Goal: Information Seeking & Learning: Check status

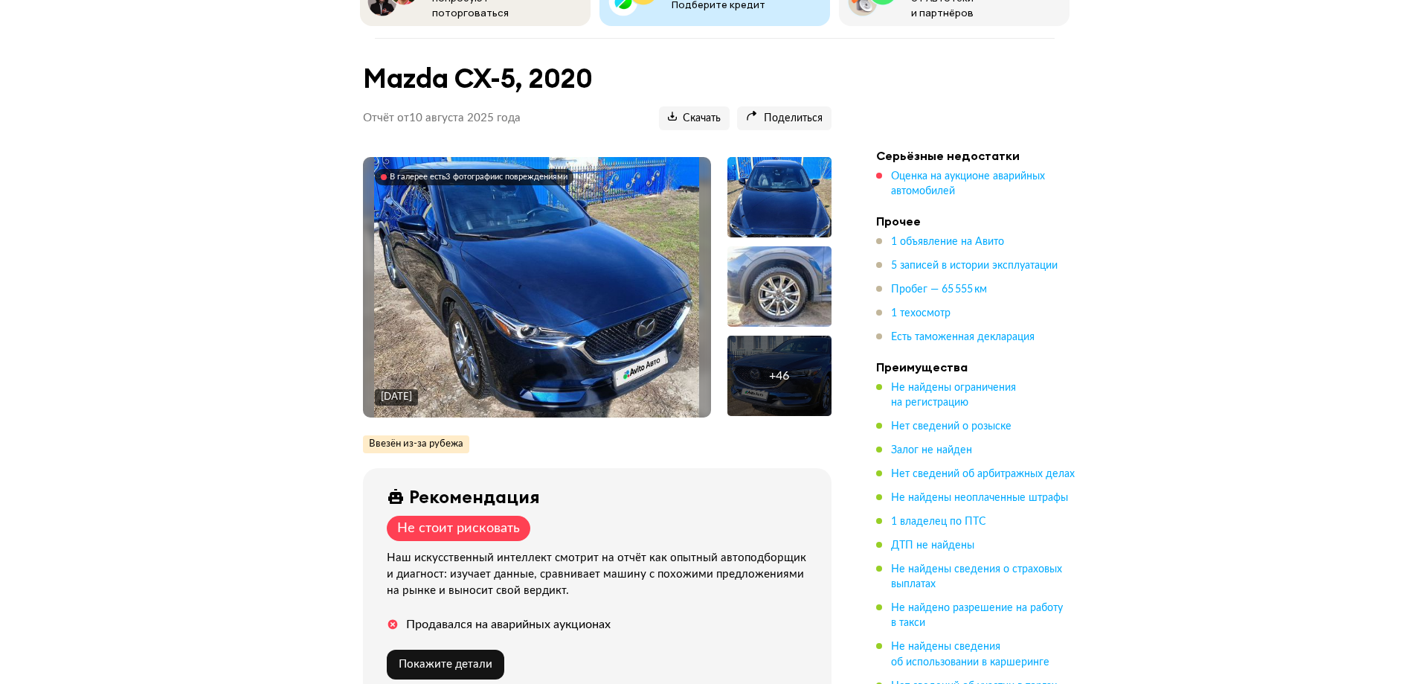
scroll to position [149, 0]
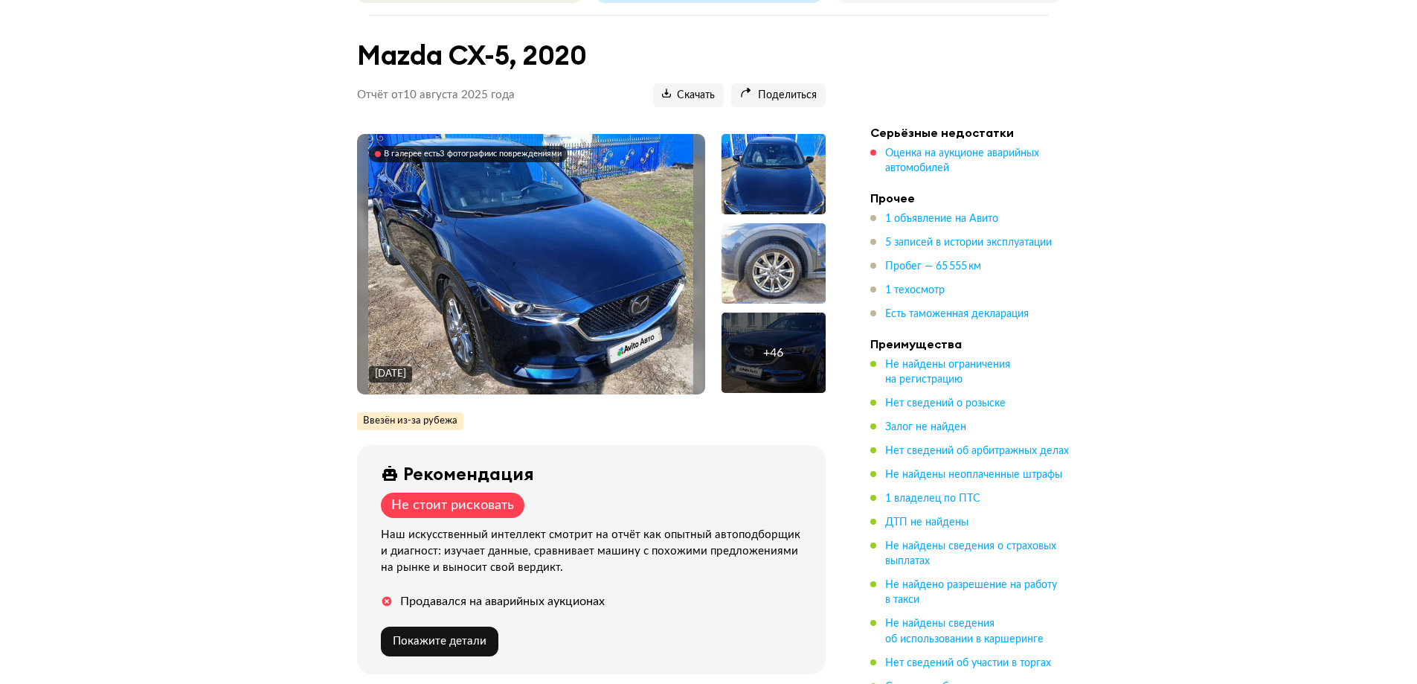
click at [743, 341] on div "+ 46" at bounding box center [774, 352] width 104 height 80
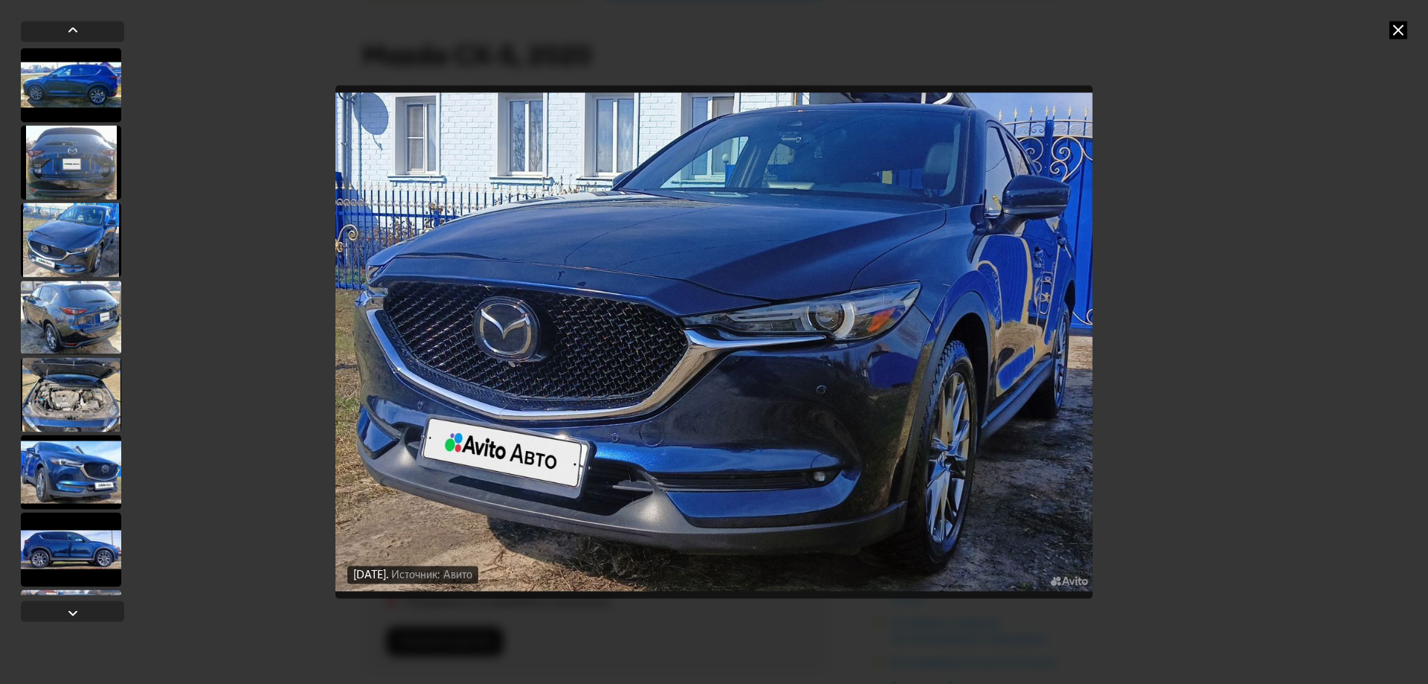
scroll to position [521, 0]
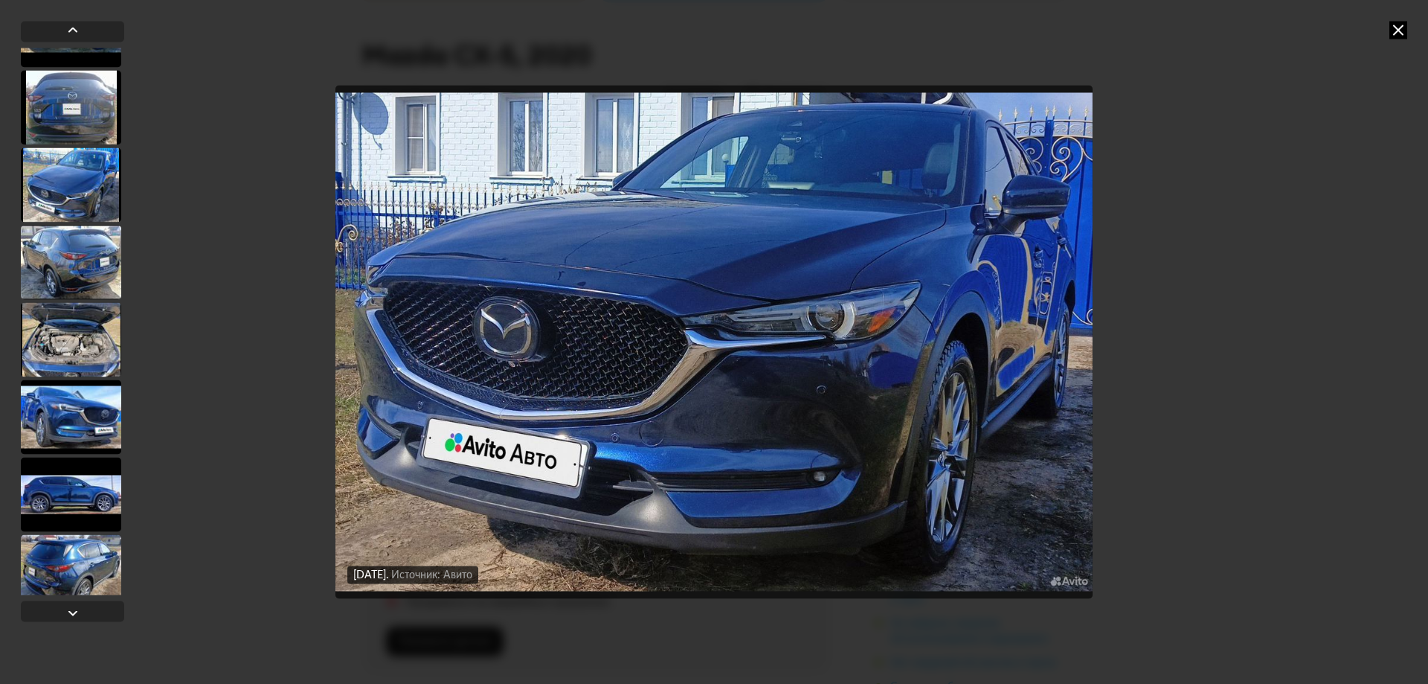
click at [69, 82] on div at bounding box center [71, 107] width 100 height 74
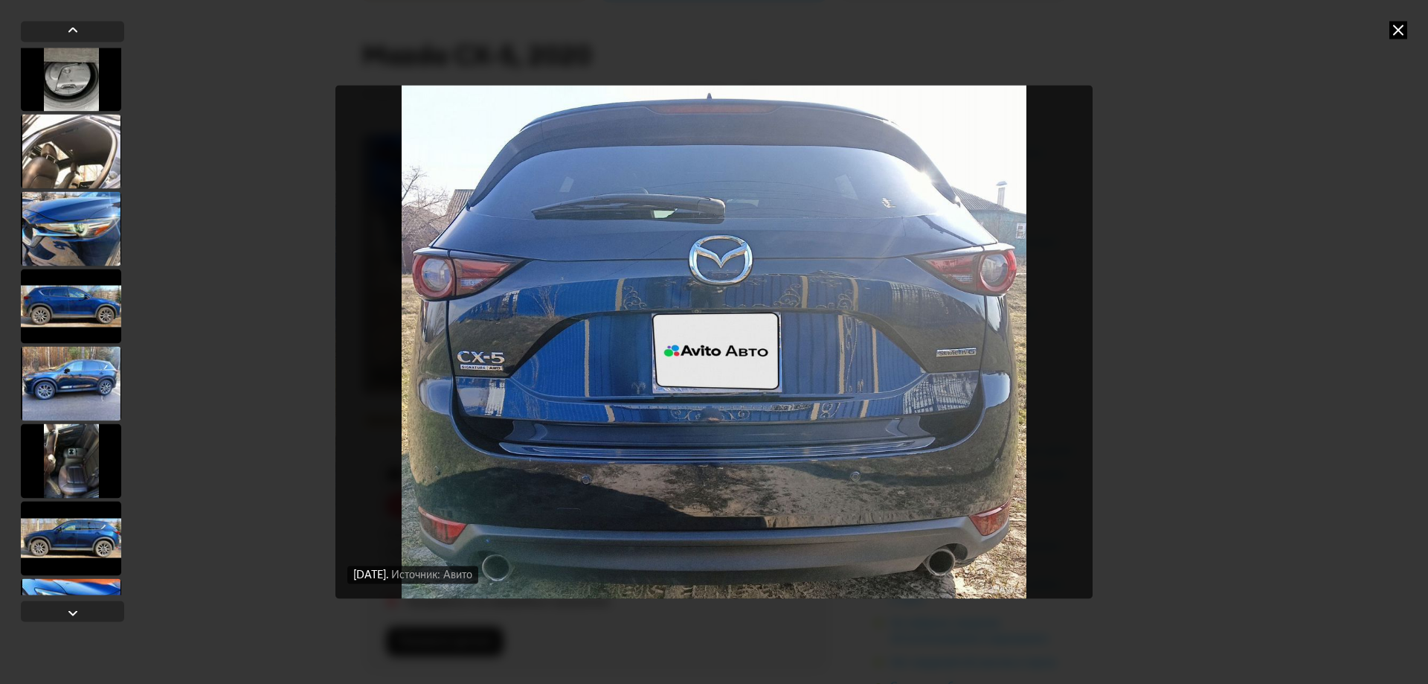
scroll to position [1189, 0]
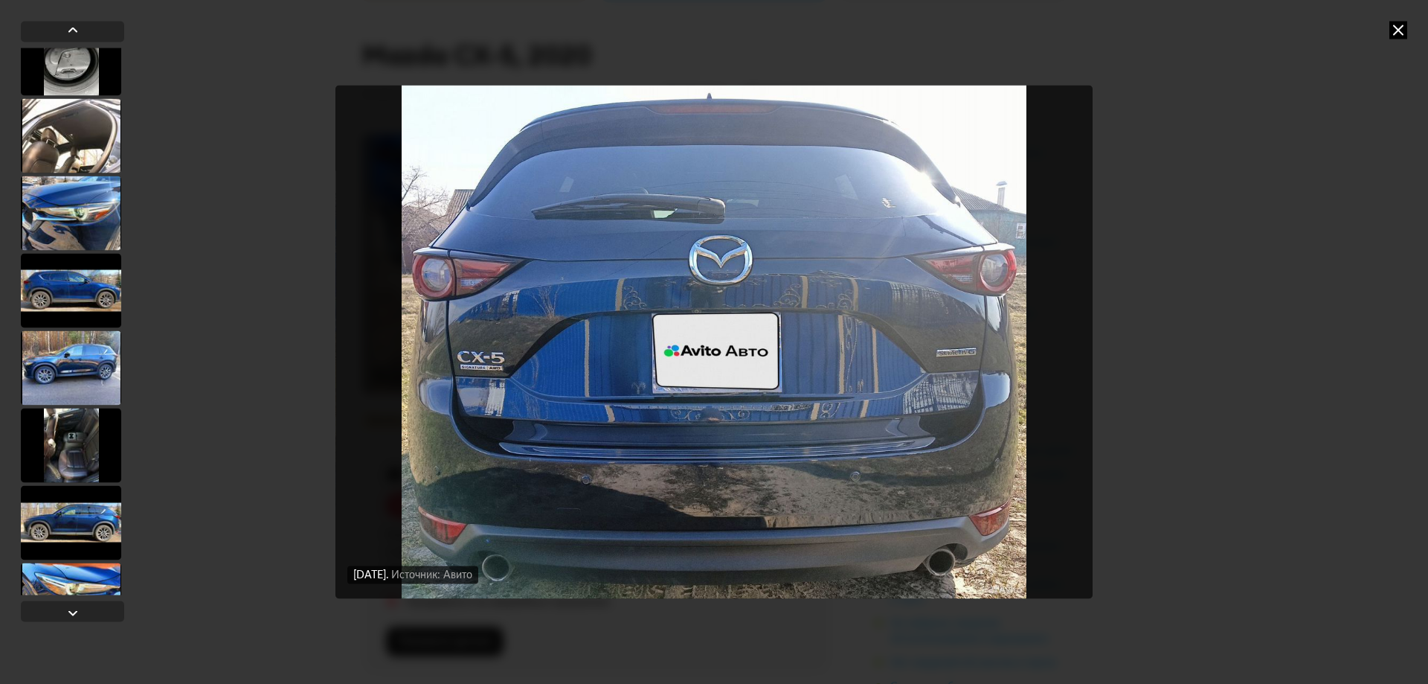
click at [101, 373] on div at bounding box center [71, 367] width 100 height 74
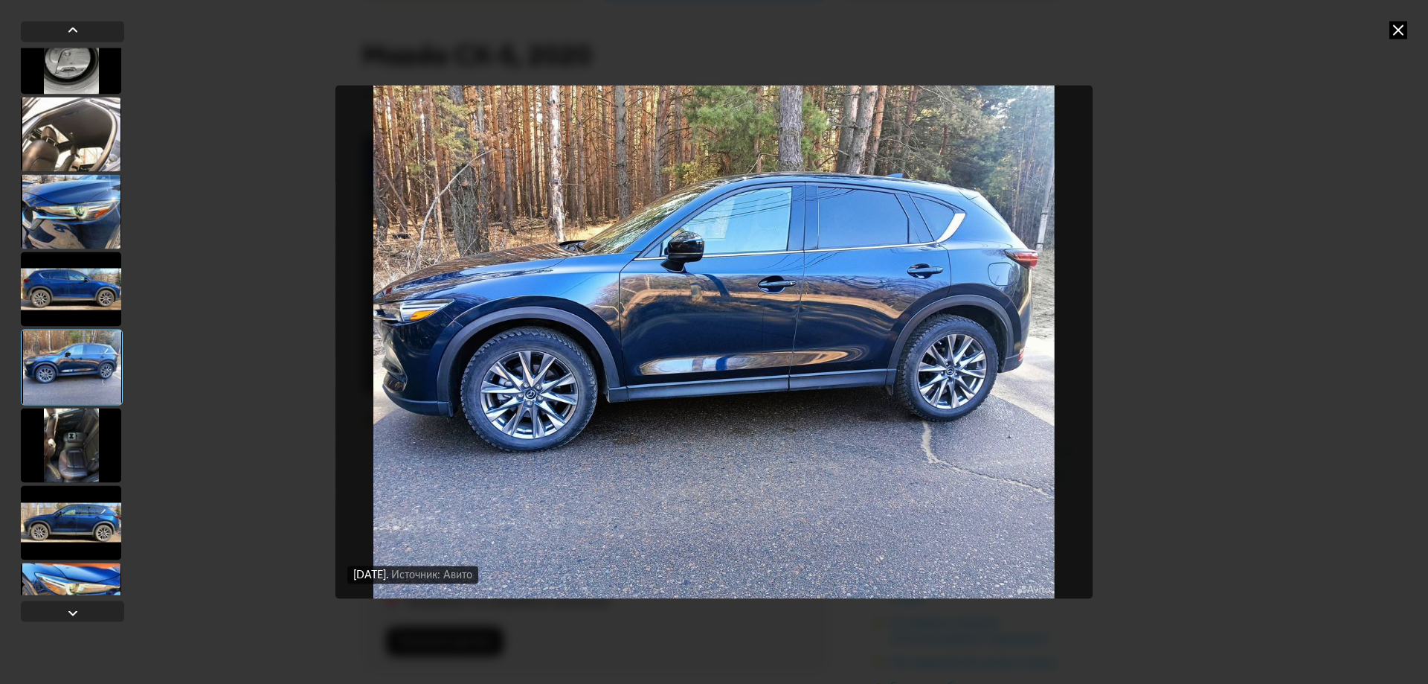
scroll to position [1187, 0]
click at [90, 449] on div at bounding box center [71, 446] width 100 height 74
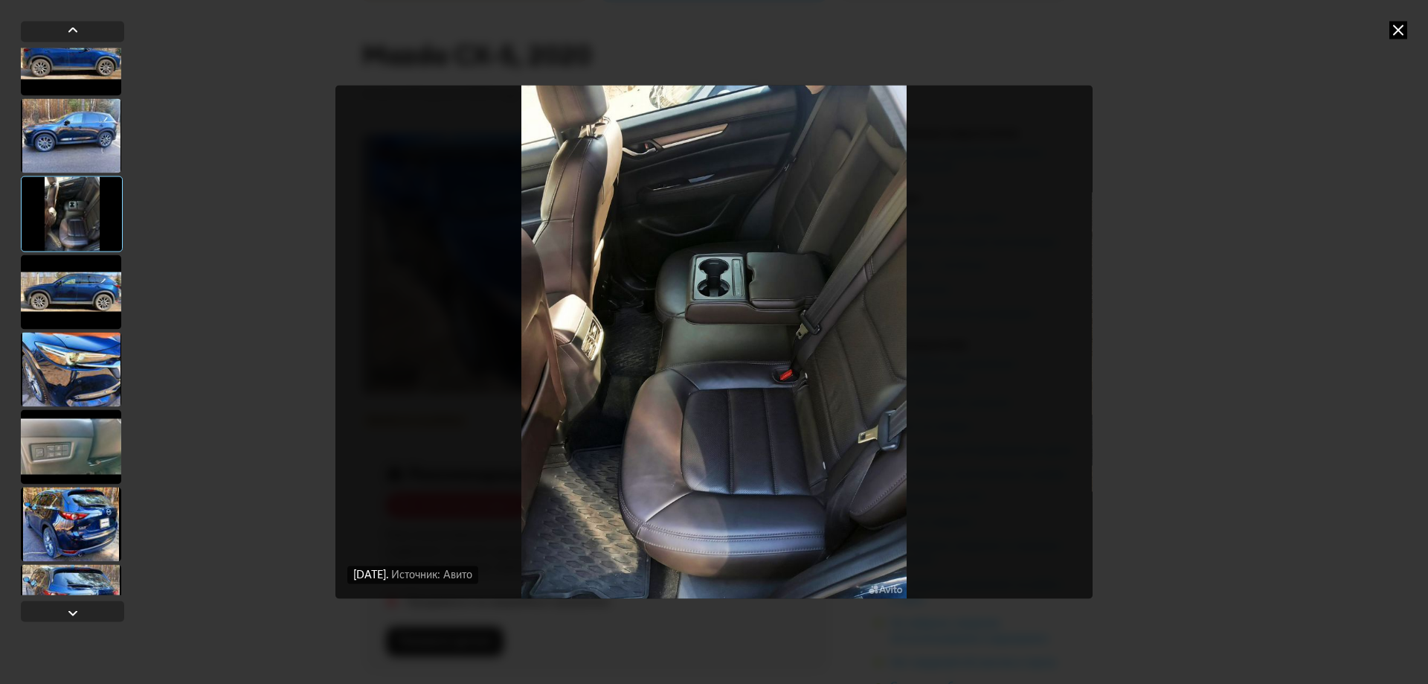
scroll to position [1485, 0]
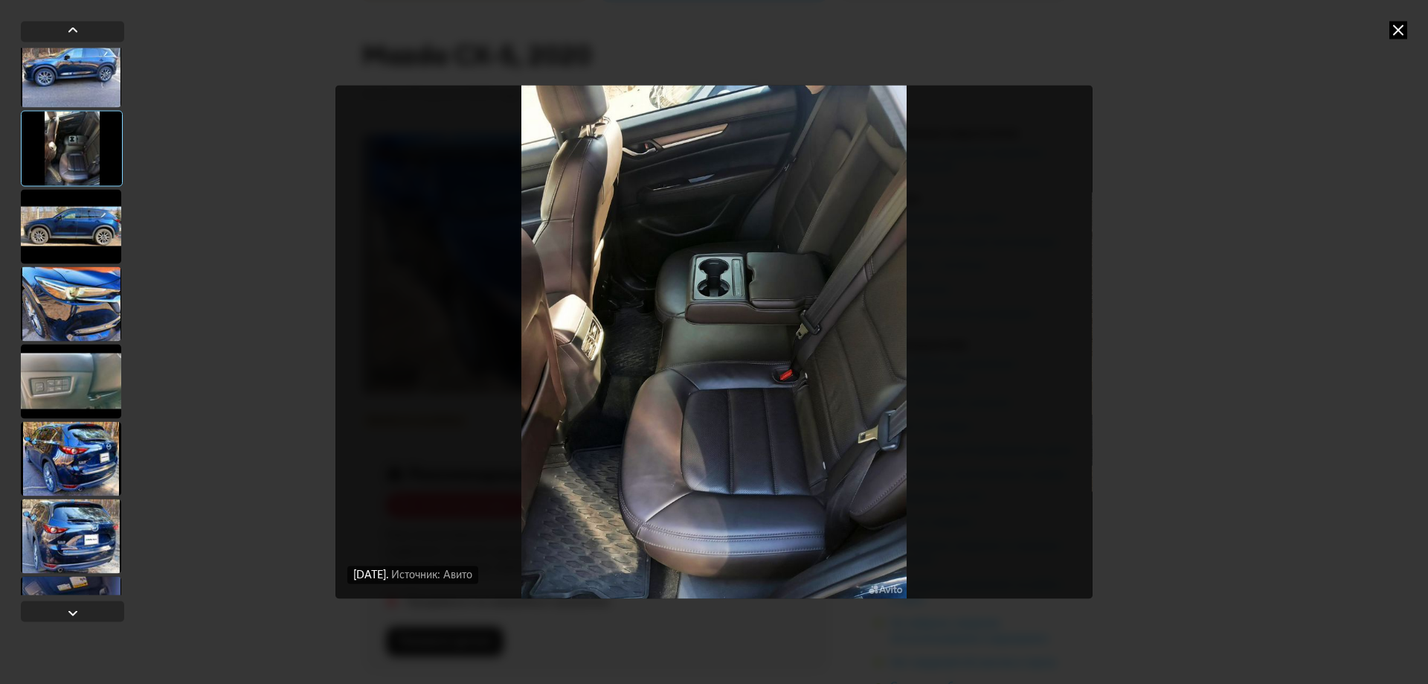
click at [80, 475] on div at bounding box center [71, 458] width 100 height 74
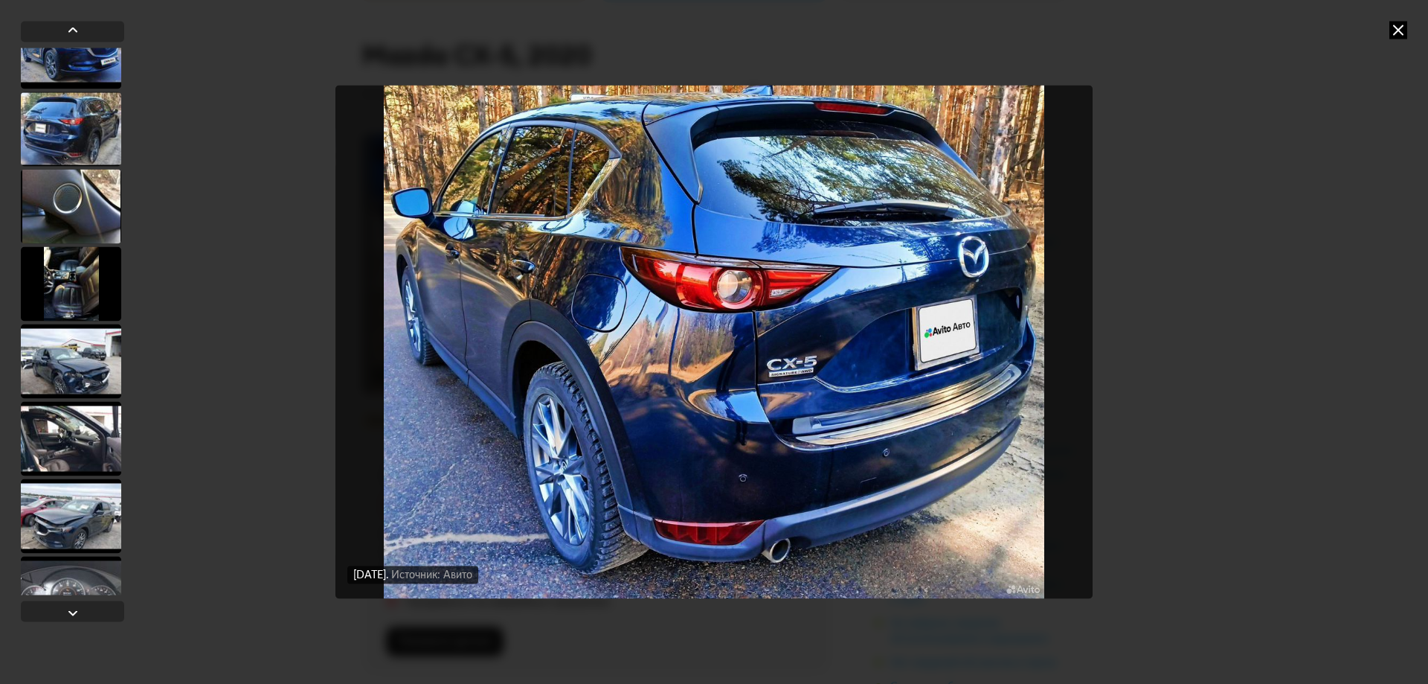
scroll to position [2898, 0]
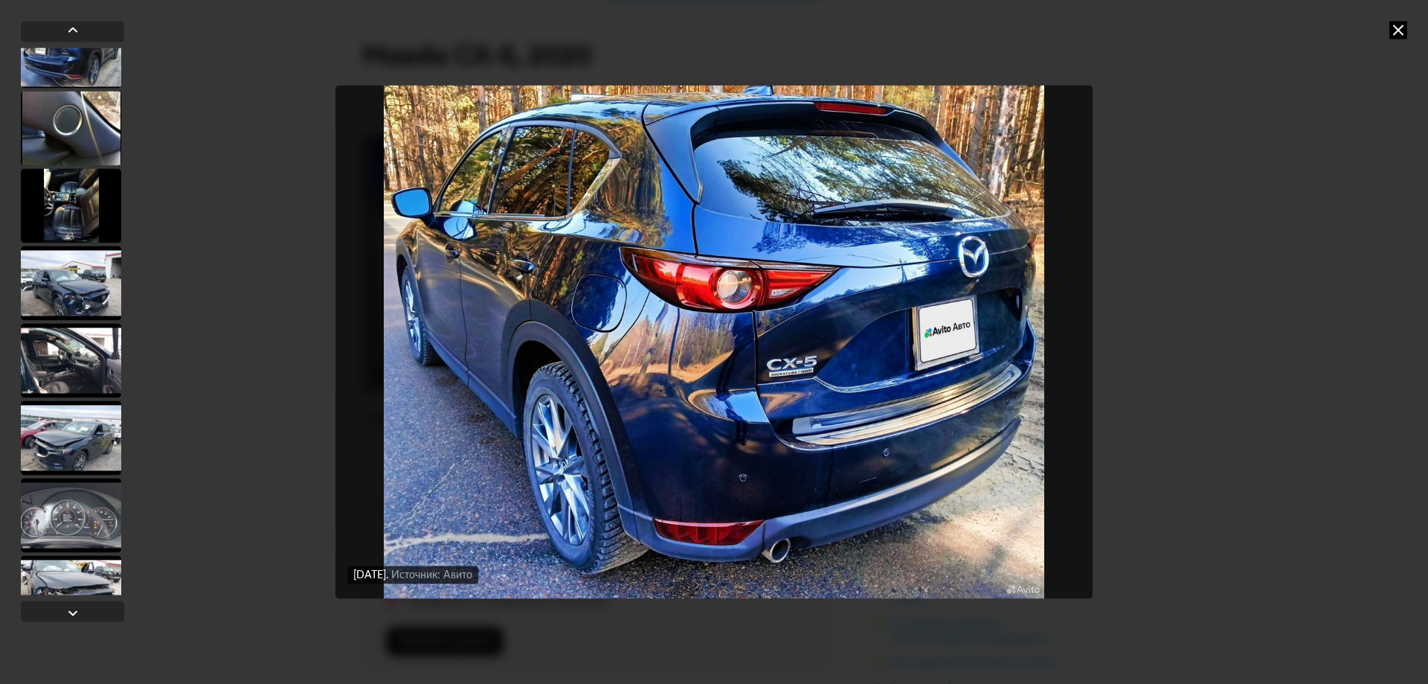
click at [97, 169] on div at bounding box center [71, 205] width 100 height 74
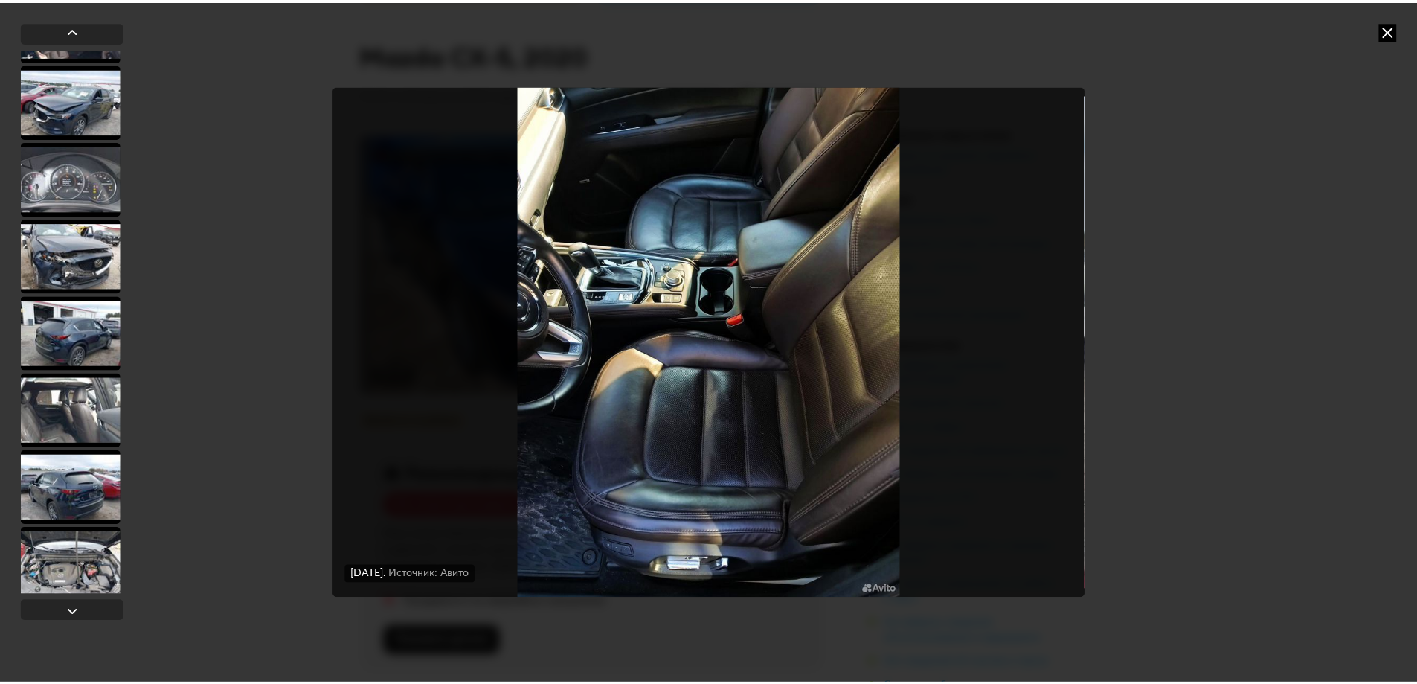
scroll to position [3246, 0]
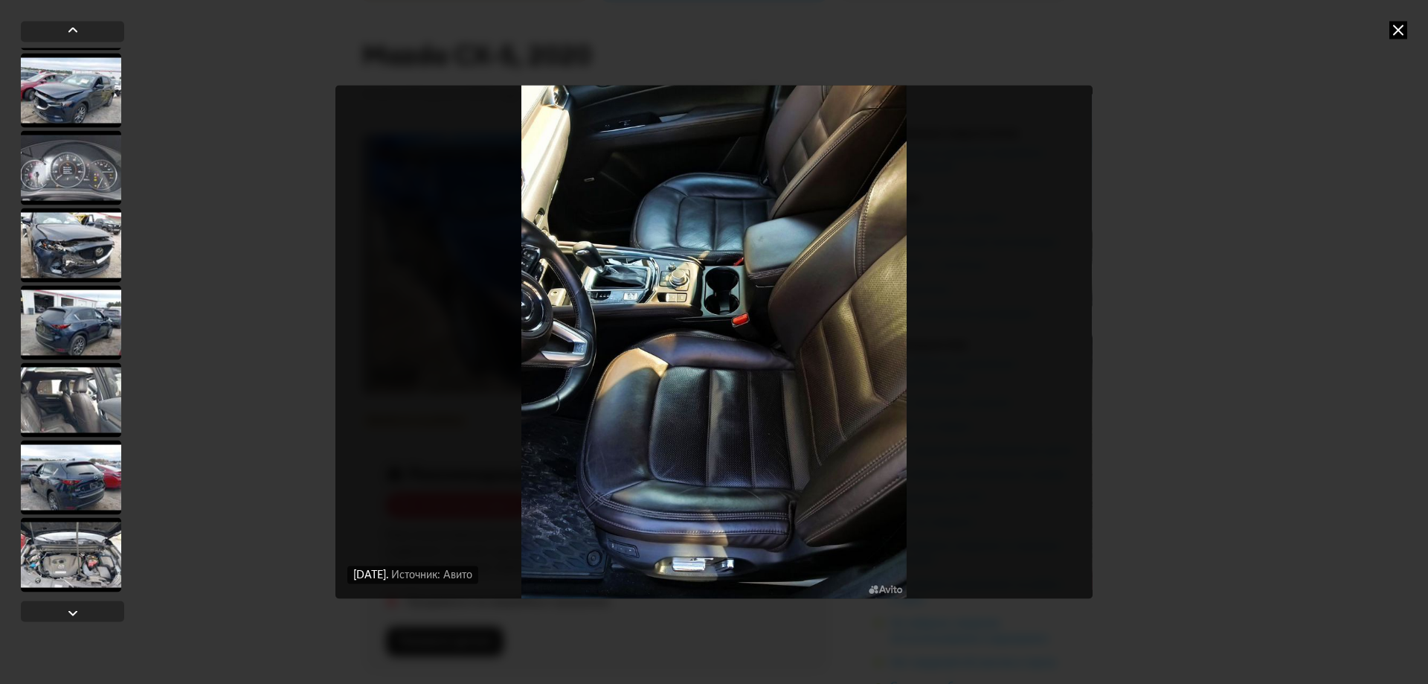
click at [1396, 38] on icon at bounding box center [1399, 30] width 18 height 18
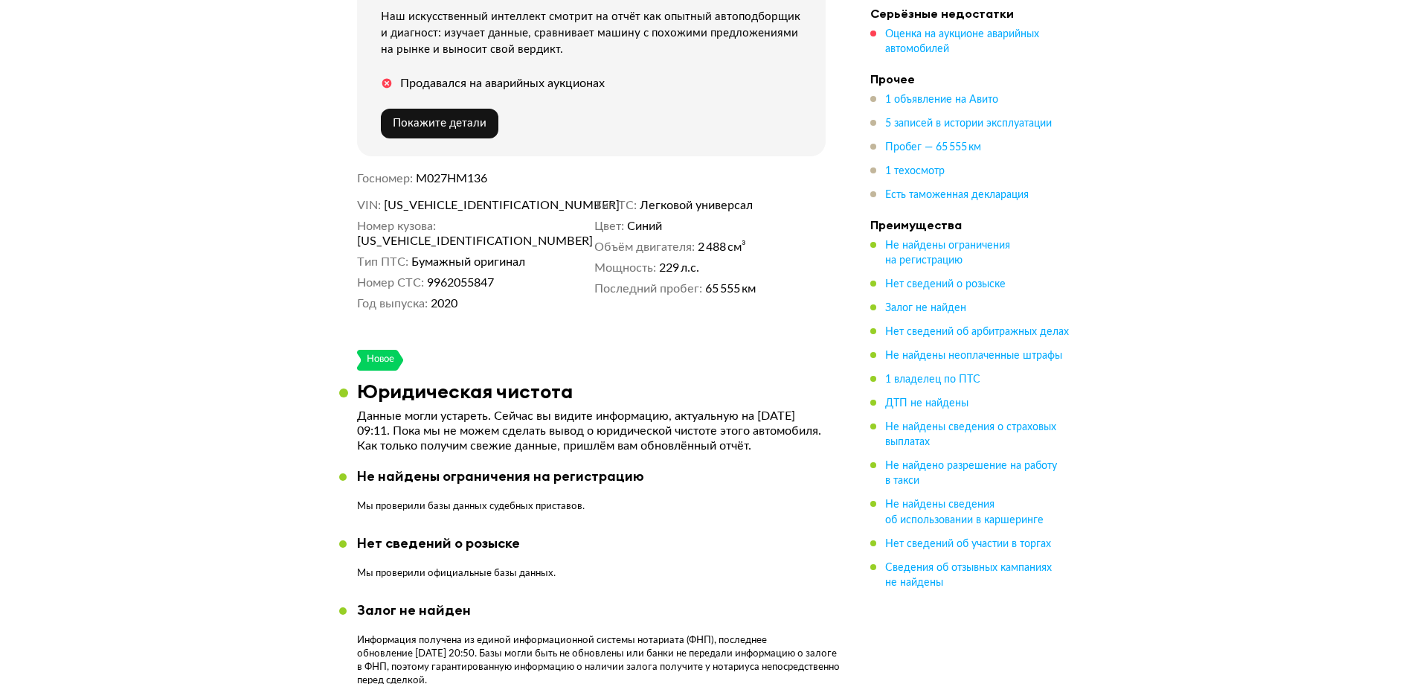
scroll to position [669, 0]
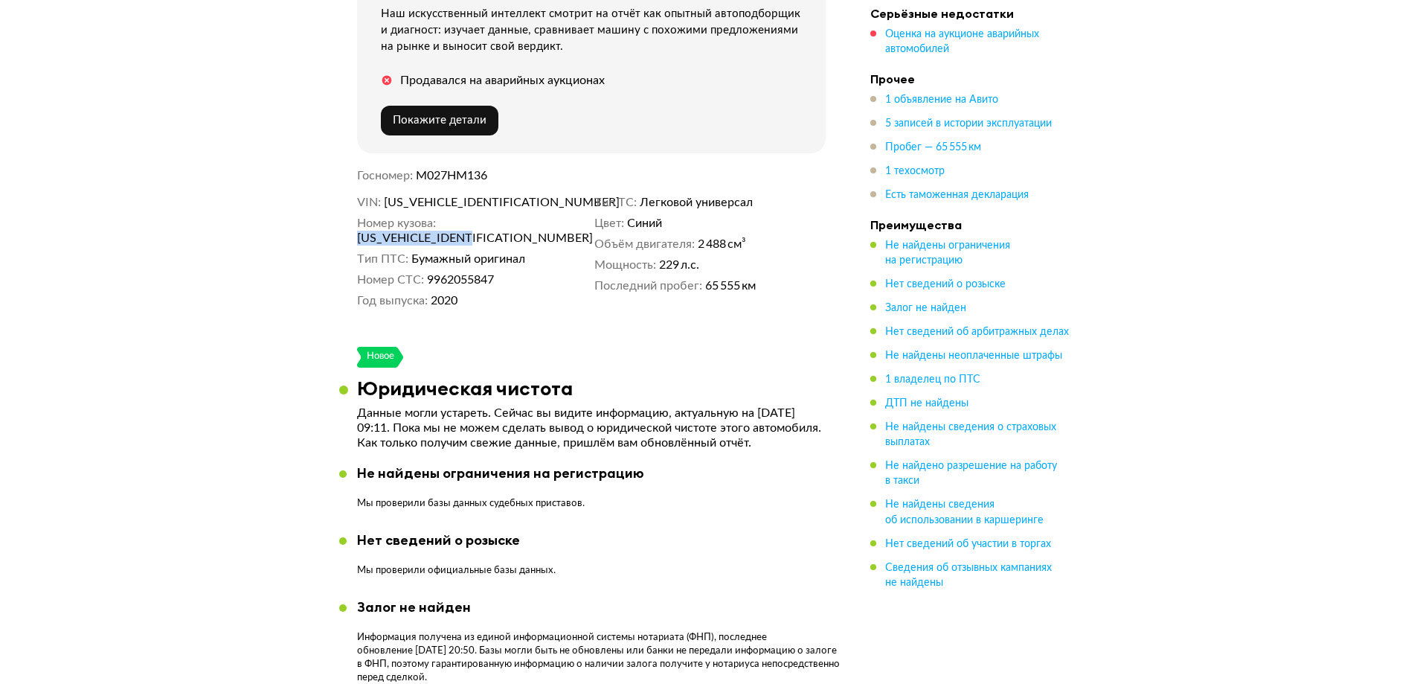
drag, startPoint x: 566, startPoint y: 219, endPoint x: 441, endPoint y: 219, distance: 125.0
click at [441, 231] on dd "[US_VEHICLE_IDENTIFICATION_NUMBER]" at bounding box center [472, 238] width 231 height 15
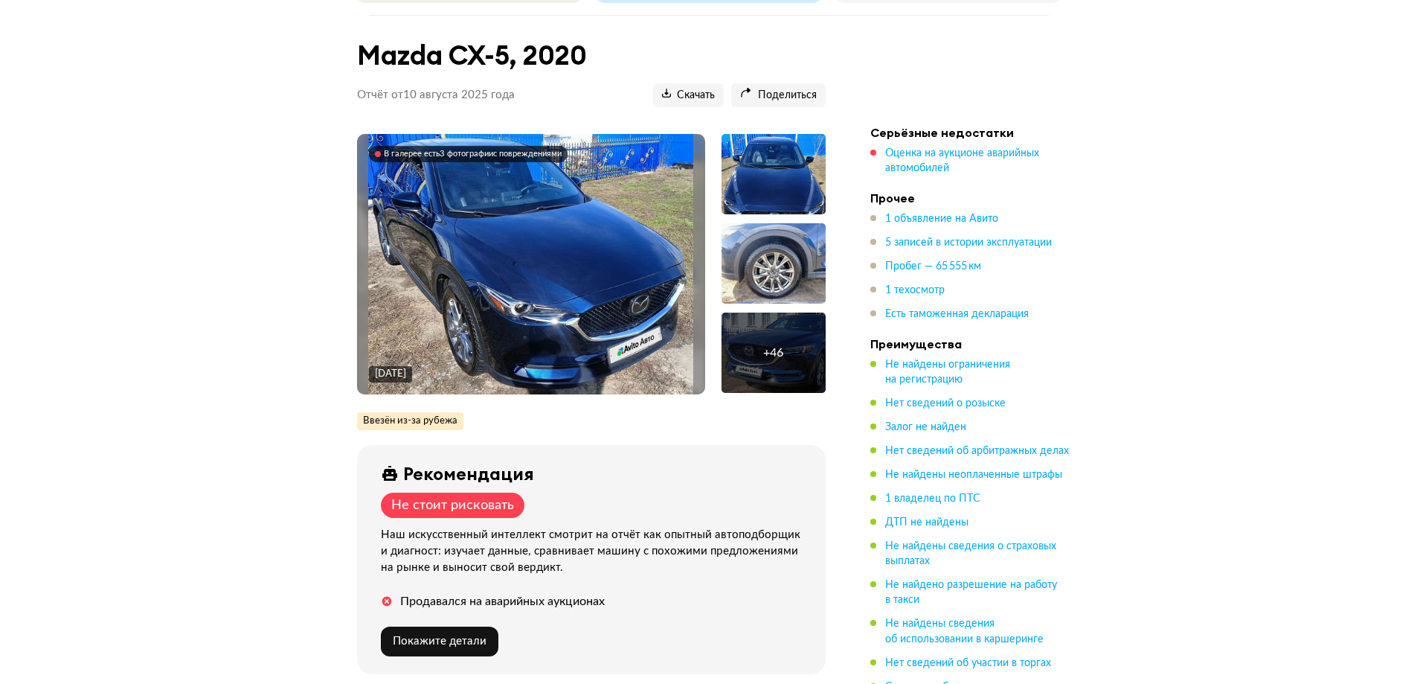
scroll to position [0, 0]
